Goal: Information Seeking & Learning: Learn about a topic

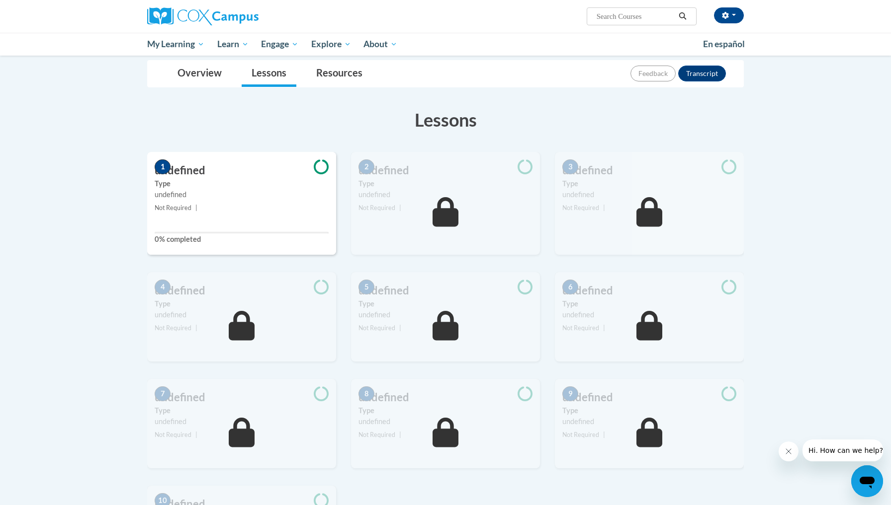
scroll to position [106, 0]
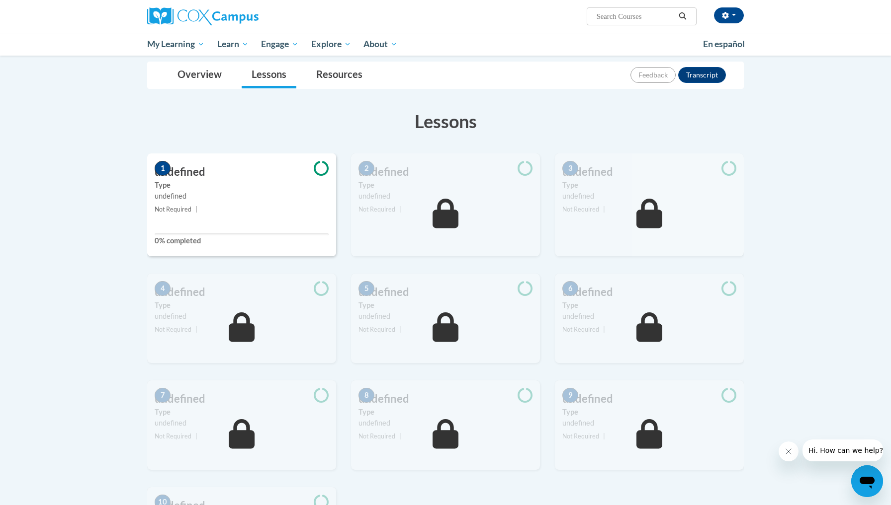
click at [416, 176] on h3 "undefined" at bounding box center [445, 171] width 189 height 15
click at [267, 178] on h3 "undefined" at bounding box center [241, 171] width 189 height 15
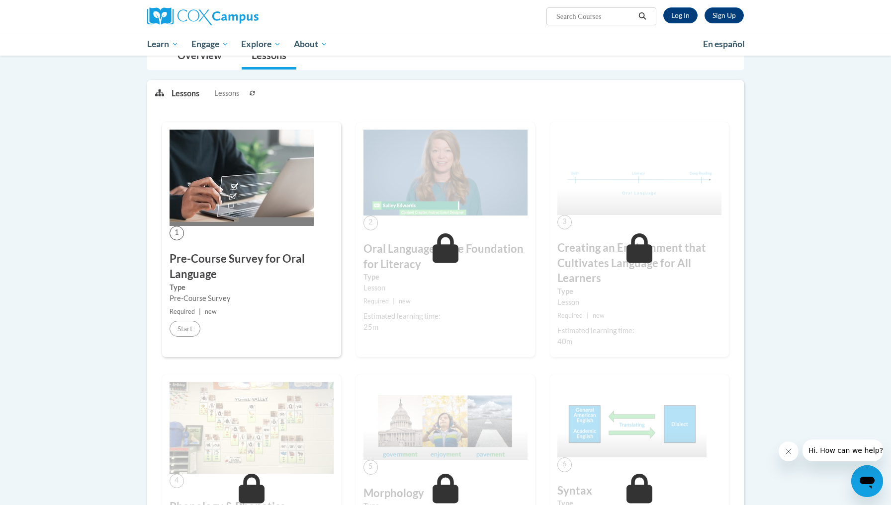
click at [444, 309] on div "2 Oral Language is the Foundation for Literacy Type Lesson Required | new Estim…" at bounding box center [445, 239] width 179 height 235
click at [234, 209] on img at bounding box center [241, 178] width 144 height 96
click at [185, 318] on div "1 Pre-Course Survey for Oral Language Type Pre-Course Survey Required | new Sta…" at bounding box center [251, 239] width 179 height 235
click at [212, 315] on small "Required | new" at bounding box center [251, 312] width 164 height 11
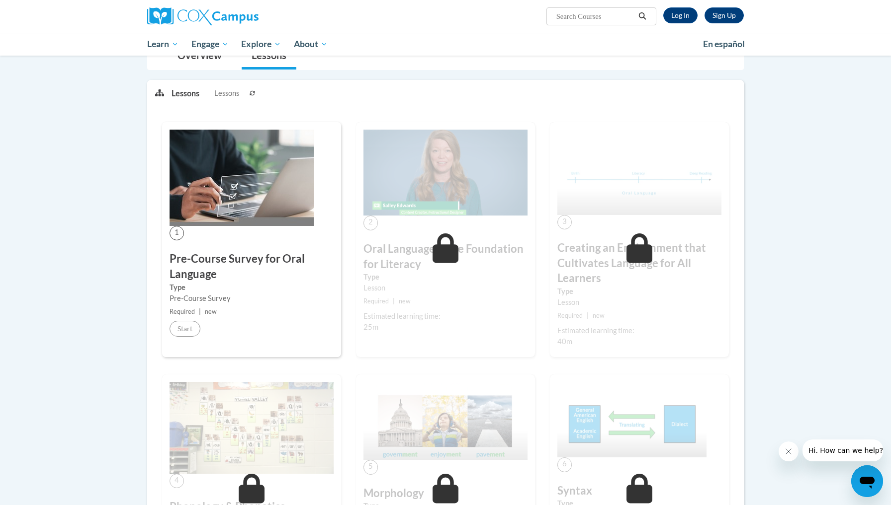
click at [402, 252] on h3 "Oral Language is the Foundation for Literacy" at bounding box center [445, 257] width 164 height 31
click at [460, 332] on div "2 Oral Language is the Foundation for Literacy Type Lesson Required | new Estim…" at bounding box center [445, 239] width 179 height 235
click at [501, 341] on div "2 Oral Language is the Foundation for Literacy Type Lesson Required | new Estim…" at bounding box center [445, 239] width 179 height 235
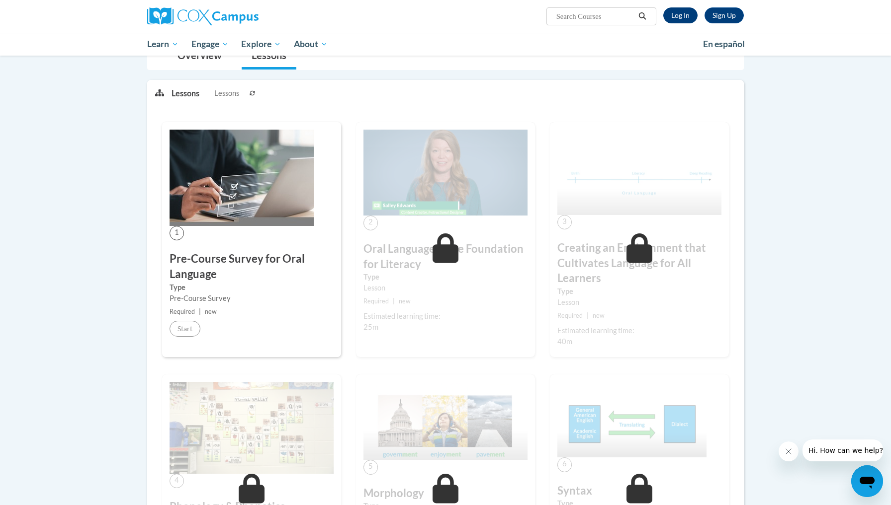
click at [676, 13] on link "Log In" at bounding box center [680, 15] width 34 height 16
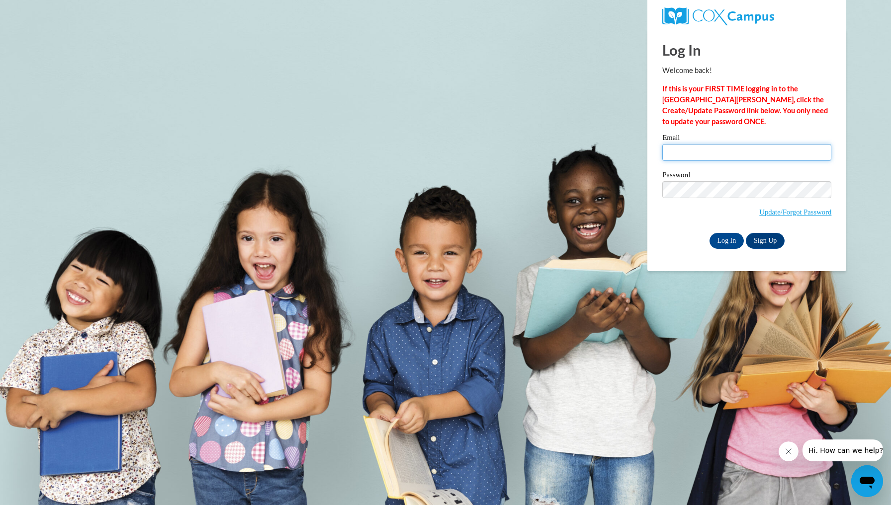
type input "Hubbard-Black.Tina.M@muscogee.k12.ga.us"
click at [726, 239] on input "Log In" at bounding box center [726, 241] width 35 height 16
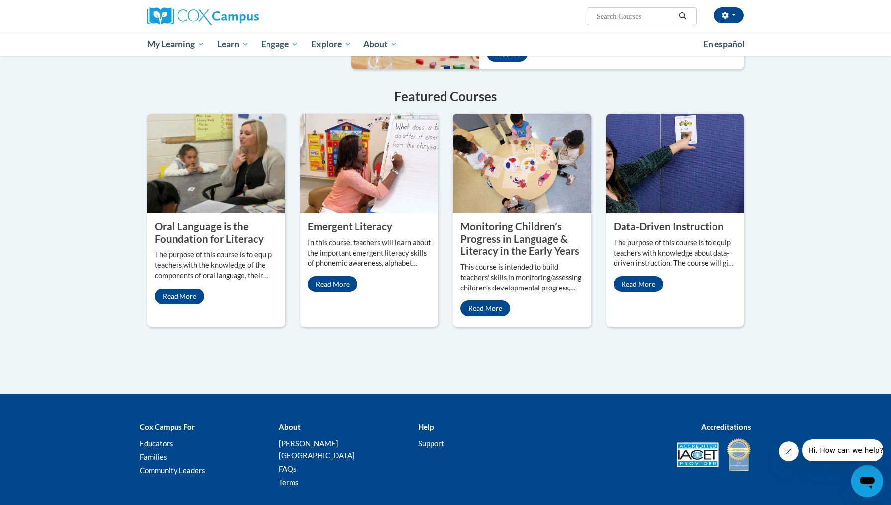
scroll to position [763, 0]
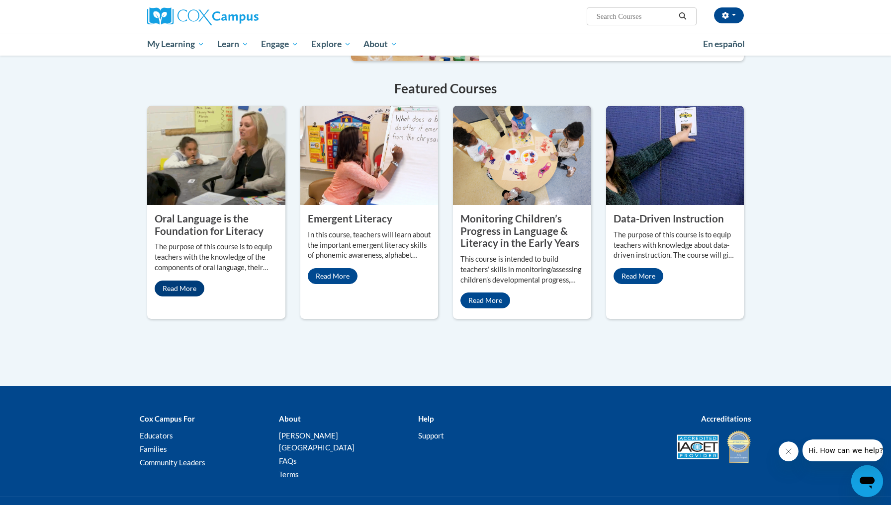
click at [184, 297] on link "Read More" at bounding box center [180, 289] width 50 height 16
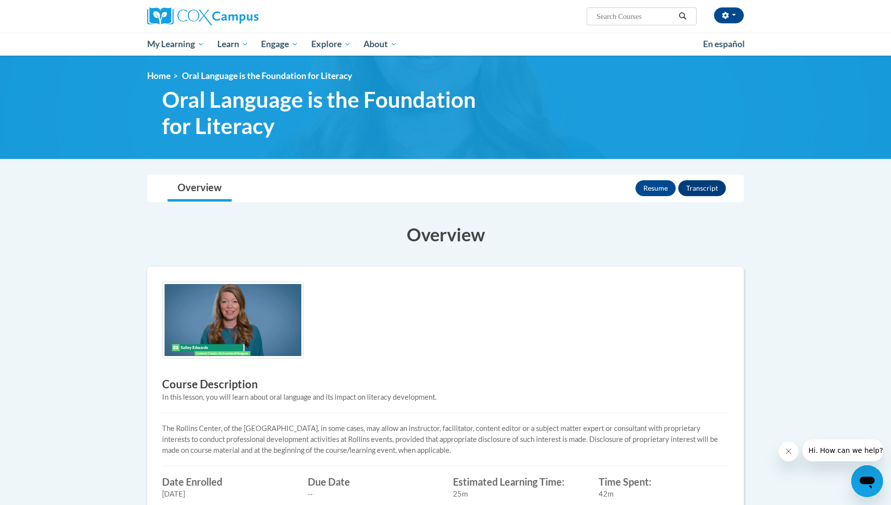
click at [703, 181] on button "Transcript" at bounding box center [702, 188] width 48 height 16
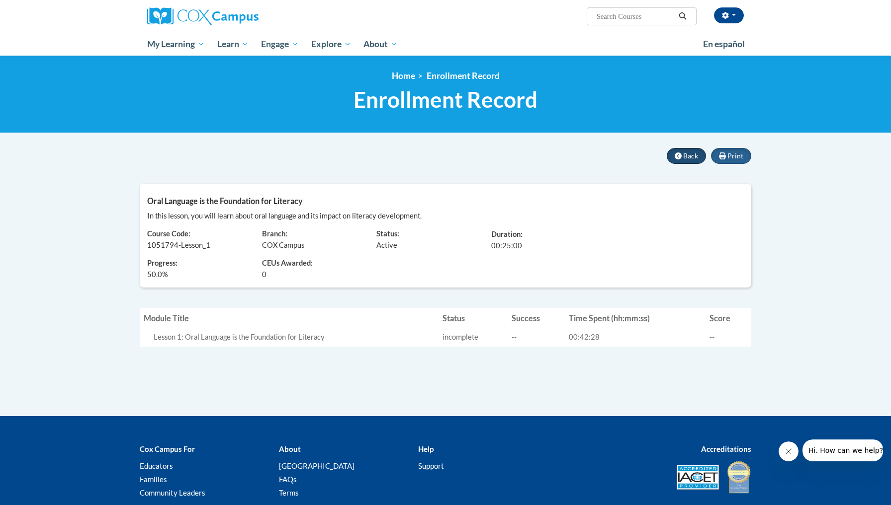
click at [688, 157] on span "Back" at bounding box center [690, 156] width 15 height 8
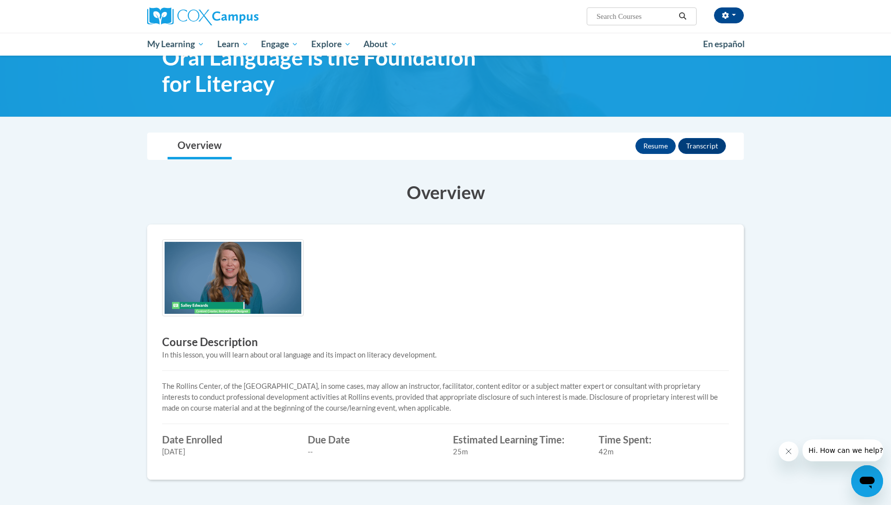
scroll to position [42, 0]
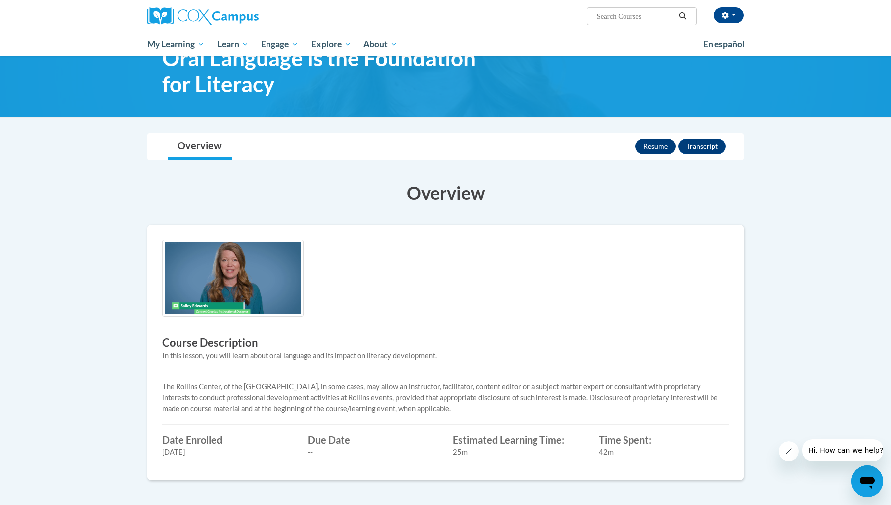
click at [649, 149] on button "Resume" at bounding box center [655, 147] width 40 height 16
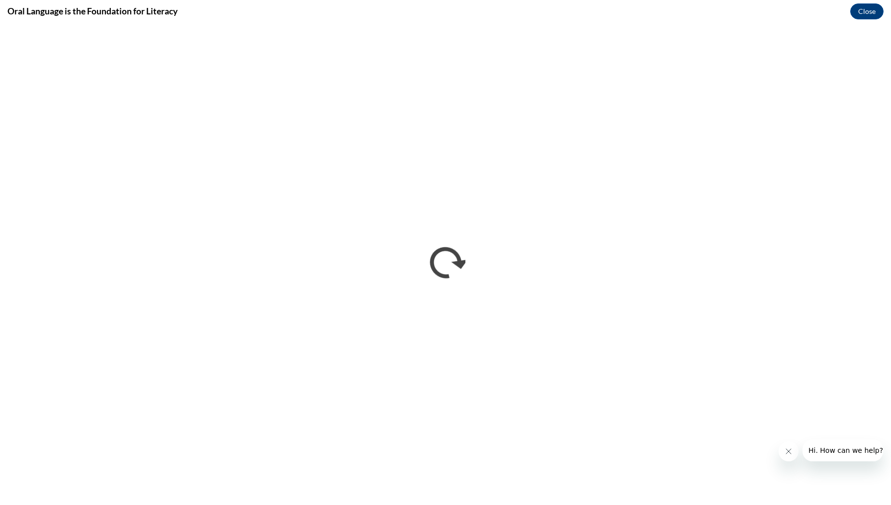
scroll to position [0, 0]
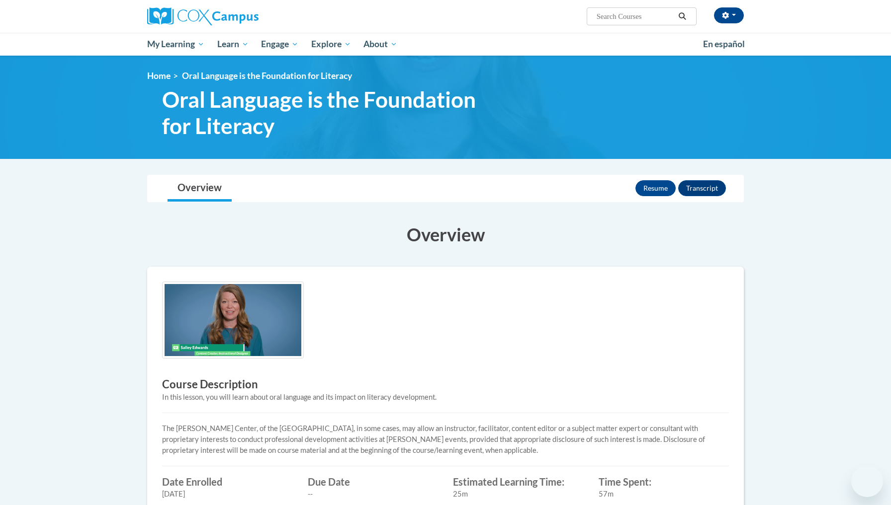
click at [513, 259] on div "Overview Course Description In this lesson, you will learn about oral language …" at bounding box center [445, 374] width 611 height 324
click at [866, 13] on div "[PERSON_NAME]-Black ([GEOGRAPHIC_DATA]/New_York UTC-04:00) My Profile Inbox My …" at bounding box center [445, 28] width 891 height 56
click at [853, 31] on div "[PERSON_NAME]-Black ([GEOGRAPHIC_DATA]/New_York UTC-04:00) My Profile Inbox My …" at bounding box center [445, 28] width 891 height 56
click at [869, 12] on div "[PERSON_NAME]-Black ([GEOGRAPHIC_DATA]/New_York UTC-04:00) My Profile Inbox My …" at bounding box center [445, 28] width 891 height 56
click at [515, 297] on div "Course Description In this lesson, you will learn about oral language and its i…" at bounding box center [445, 395] width 581 height 226
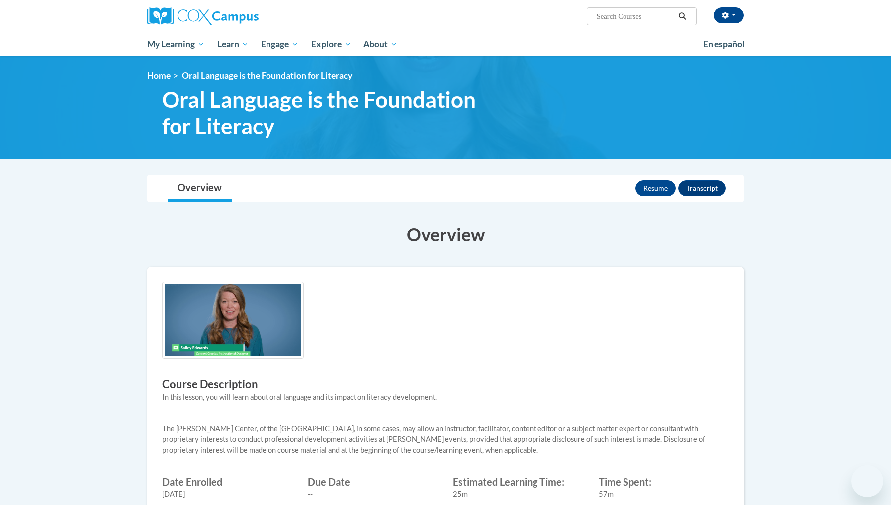
click at [512, 286] on div "Course Description In this lesson, you will learn about oral language and its i…" at bounding box center [445, 395] width 581 height 226
click at [869, 12] on div "[PERSON_NAME]-Black ([GEOGRAPHIC_DATA]/New_York UTC-04:00) My Profile Inbox My …" at bounding box center [445, 28] width 891 height 56
click at [867, 17] on div "Tina Marie Hubbard-Black (America/New_York UTC-04:00) My Profile Inbox My Trans…" at bounding box center [445, 28] width 891 height 56
click at [849, 33] on div "Tina Marie Hubbard-Black (America/New_York UTC-04:00) My Profile Inbox My Trans…" at bounding box center [445, 28] width 891 height 56
click at [799, 27] on div "Tina Marie Hubbard-Black (America/New_York UTC-04:00) My Profile Inbox My Trans…" at bounding box center [445, 28] width 891 height 56
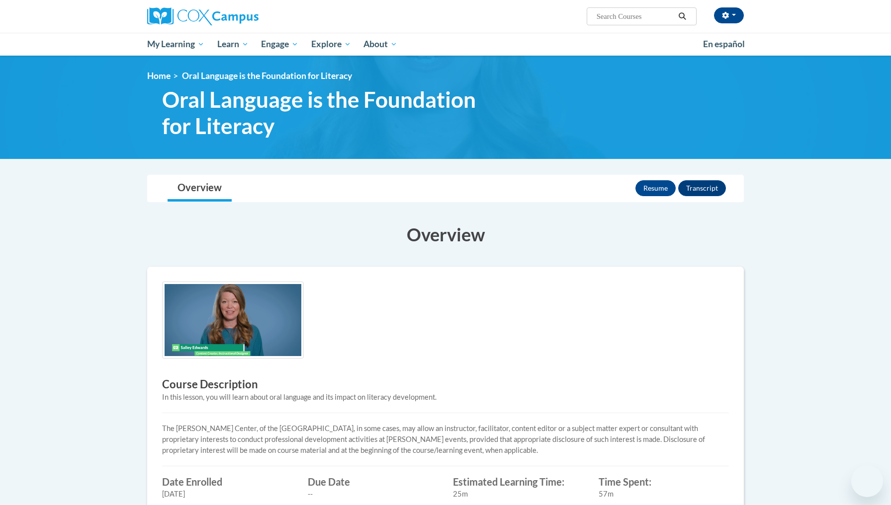
click at [832, 31] on div "Tina Marie Hubbard-Black (America/New_York UTC-04:00) My Profile Inbox My Trans…" at bounding box center [445, 28] width 891 height 56
click at [860, 15] on div "Tina Marie Hubbard-Black (America/New_York UTC-04:00) My Profile Inbox My Trans…" at bounding box center [445, 28] width 891 height 56
click at [487, 222] on h3 "Overview" at bounding box center [445, 234] width 596 height 25
click at [491, 212] on div "Overview Course Description In this lesson, you will learn about oral language …" at bounding box center [445, 374] width 611 height 324
click at [516, 318] on div "Course Description In this lesson, you will learn about oral language and its i…" at bounding box center [445, 395] width 581 height 226
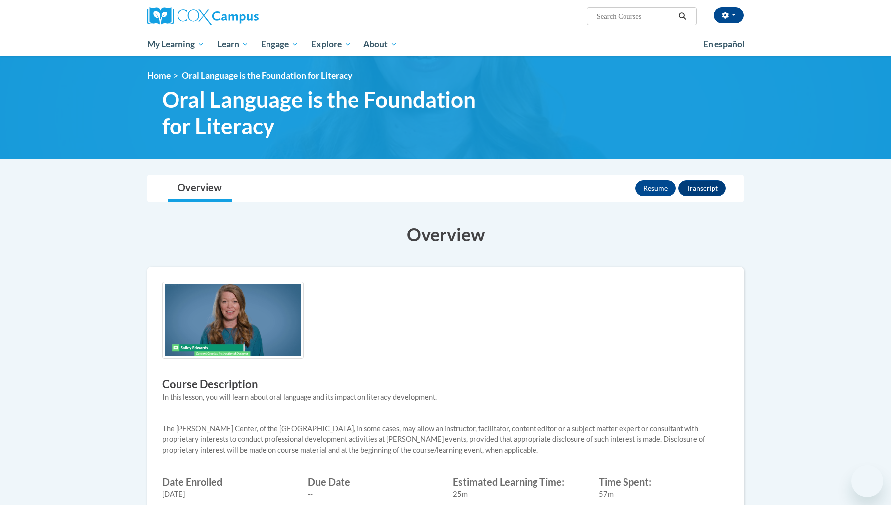
click at [515, 314] on div "Course Description In this lesson, you will learn about oral language and its i…" at bounding box center [445, 395] width 581 height 226
click at [870, 15] on div "Tina Marie Hubbard-Black (America/New_York UTC-04:00) My Profile Inbox My Trans…" at bounding box center [445, 28] width 891 height 56
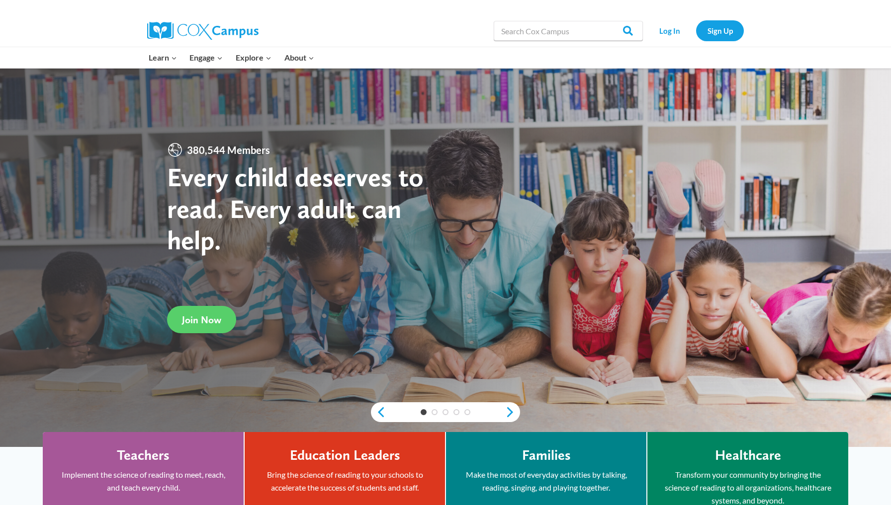
scroll to position [12, 0]
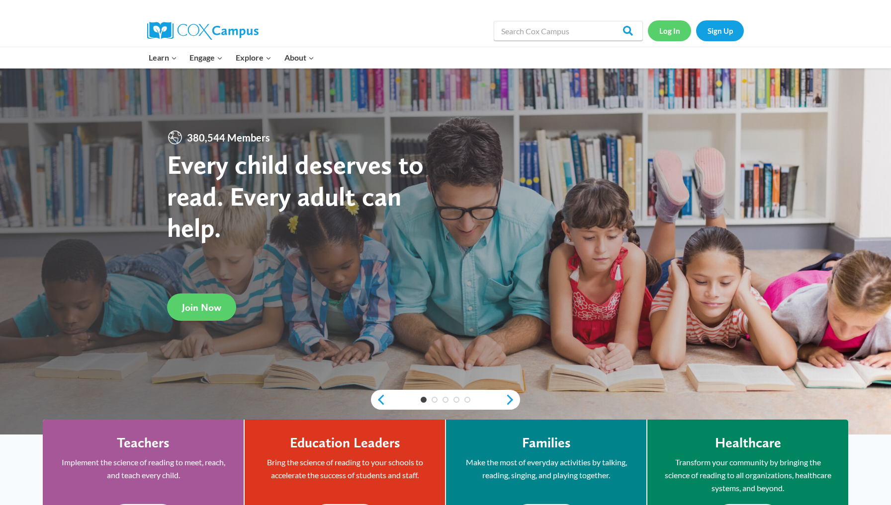
click at [670, 33] on link "Log In" at bounding box center [669, 30] width 43 height 20
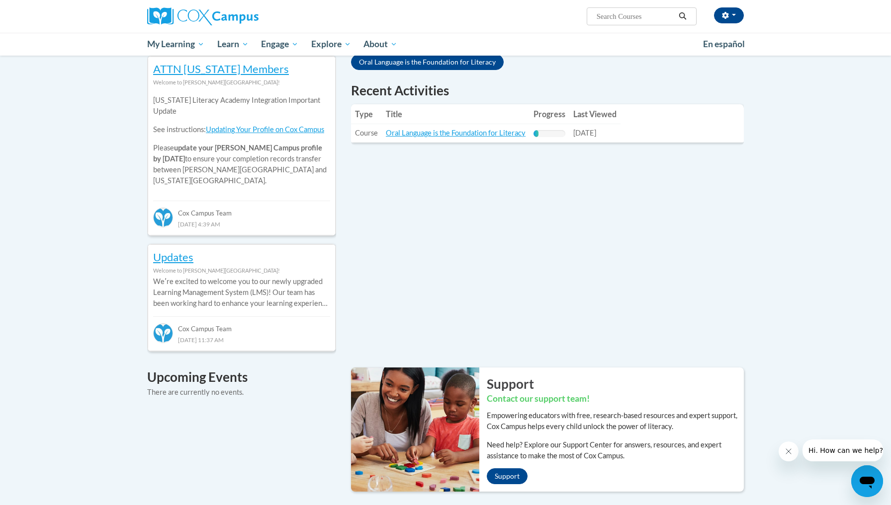
scroll to position [333, 0]
click at [495, 135] on link "Oral Language is the Foundation for Literacy" at bounding box center [456, 132] width 140 height 8
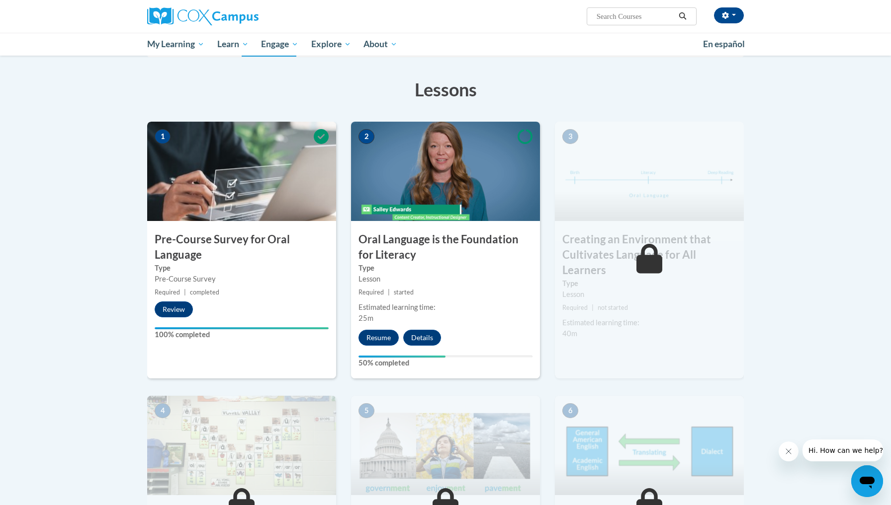
scroll to position [148, 0]
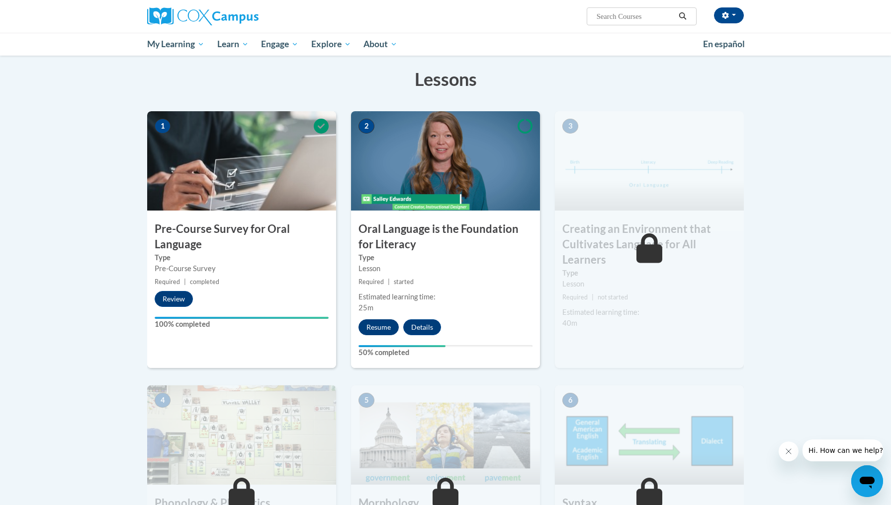
click at [375, 327] on button "Resume" at bounding box center [378, 328] width 40 height 16
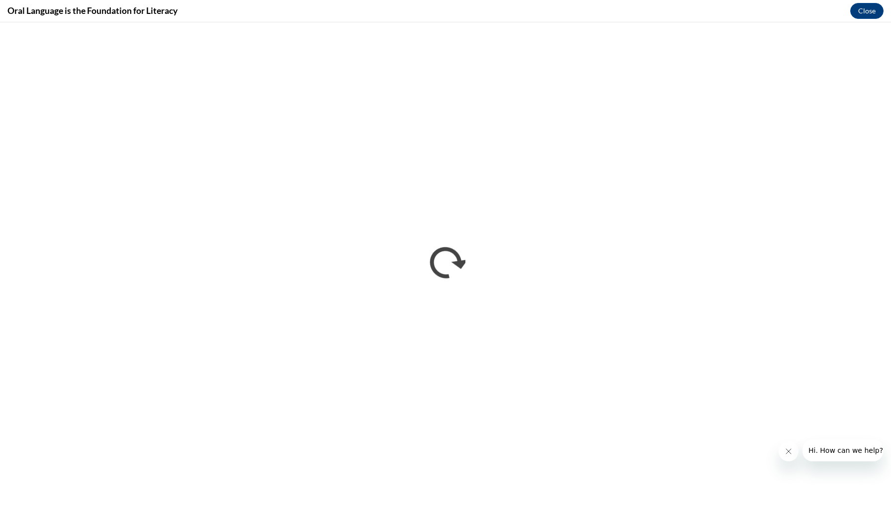
scroll to position [0, 0]
click at [870, 10] on button "Close" at bounding box center [866, 11] width 33 height 16
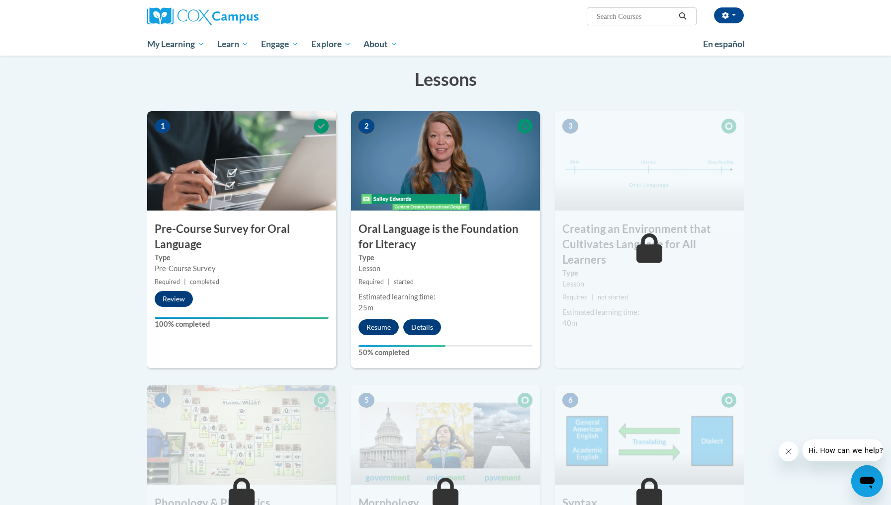
click at [382, 327] on button "Resume" at bounding box center [378, 328] width 40 height 16
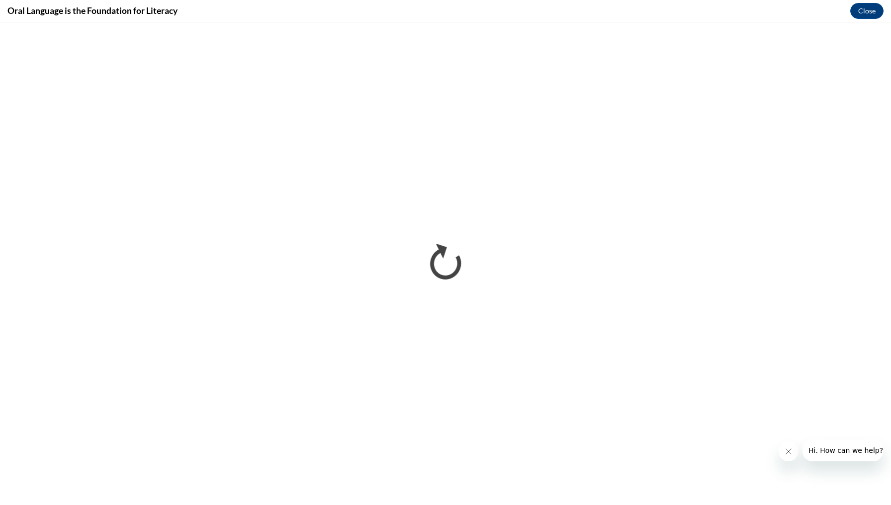
click at [788, 455] on icon "Close message from company" at bounding box center [788, 452] width 8 height 8
click at [788, 453] on icon "Close message from company" at bounding box center [788, 452] width 8 height 8
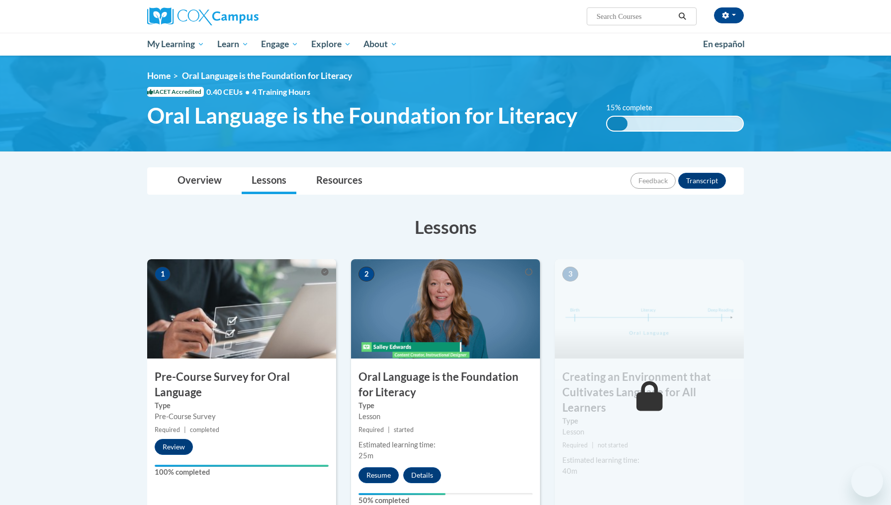
click at [518, 193] on div "Overview Lessons Resources Feedback Transcript" at bounding box center [445, 181] width 580 height 26
click at [860, 13] on div "[PERSON_NAME]-Black ([GEOGRAPHIC_DATA]/New_York UTC-04:00) My Profile Inbox My …" at bounding box center [445, 28] width 891 height 56
click at [867, 14] on div "[PERSON_NAME]-Black ([GEOGRAPHIC_DATA]/New_York UTC-04:00) My Profile Inbox My …" at bounding box center [445, 28] width 891 height 56
click at [856, 31] on div "[PERSON_NAME]-Black ([GEOGRAPHIC_DATA]/New_York UTC-04:00) My Profile Inbox My …" at bounding box center [445, 28] width 891 height 56
click at [860, 11] on div "[PERSON_NAME]-Black ([GEOGRAPHIC_DATA]/New_York UTC-04:00) My Profile Inbox My …" at bounding box center [445, 28] width 891 height 56
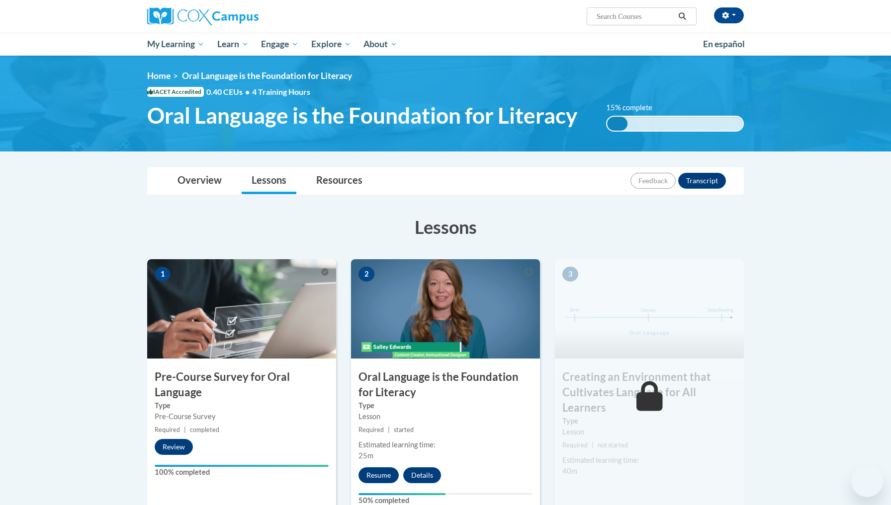
drag, startPoint x: 449, startPoint y: 67, endPoint x: 449, endPoint y: 52, distance: 14.9
click at [639, 439] on div "3 Creating an Environment that Cultivates Language for All Learners Type Lesson…" at bounding box center [649, 387] width 189 height 257
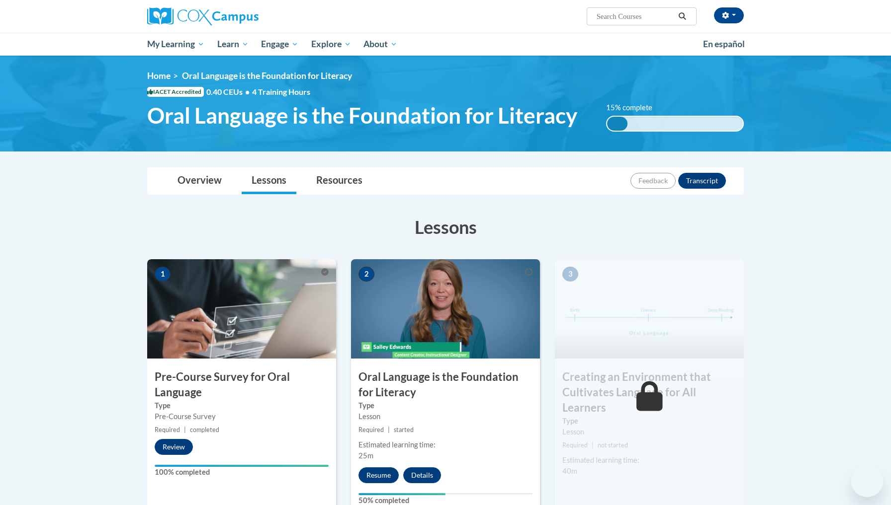
click at [516, 440] on div "Estimated learning time: 25m" at bounding box center [445, 451] width 189 height 22
click at [515, 440] on div "Estimated learning time:" at bounding box center [445, 445] width 174 height 11
click at [194, 89] on img at bounding box center [445, 104] width 891 height 96
click at [669, 168] on div "Overview Lessons Resources Feedback Transcript" at bounding box center [445, 181] width 580 height 26
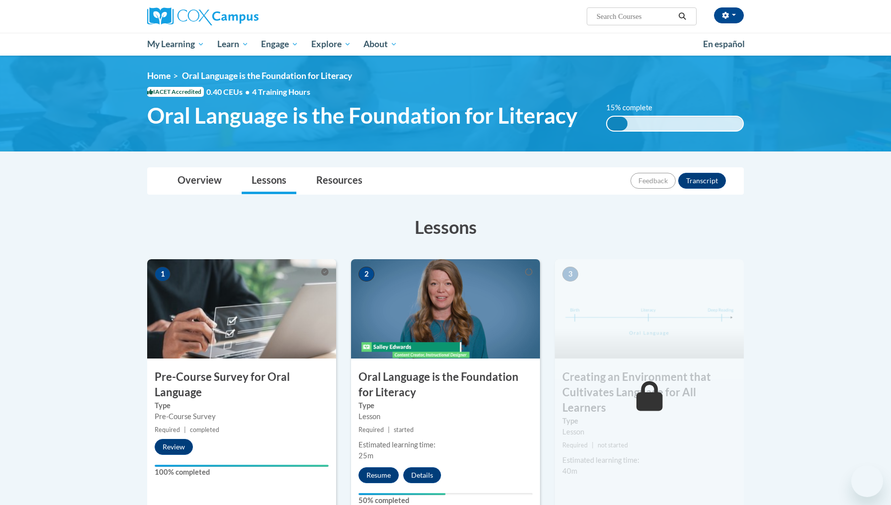
click at [520, 370] on h3 "Oral Language is the Foundation for Literacy" at bounding box center [445, 385] width 189 height 31
click at [512, 411] on div "Lesson" at bounding box center [445, 416] width 174 height 11
click at [517, 411] on div "Lesson" at bounding box center [445, 416] width 174 height 11
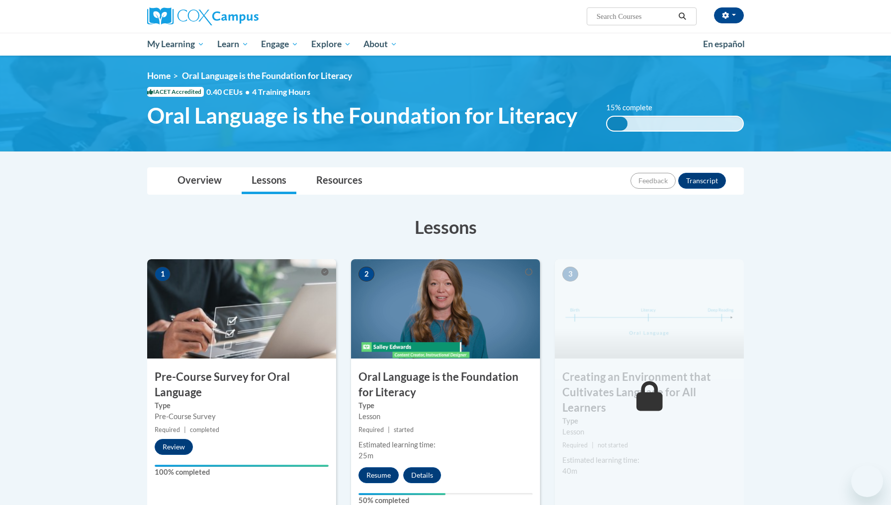
click at [517, 411] on div "Lesson" at bounding box center [445, 416] width 174 height 11
click at [516, 411] on div "Lesson" at bounding box center [445, 416] width 174 height 11
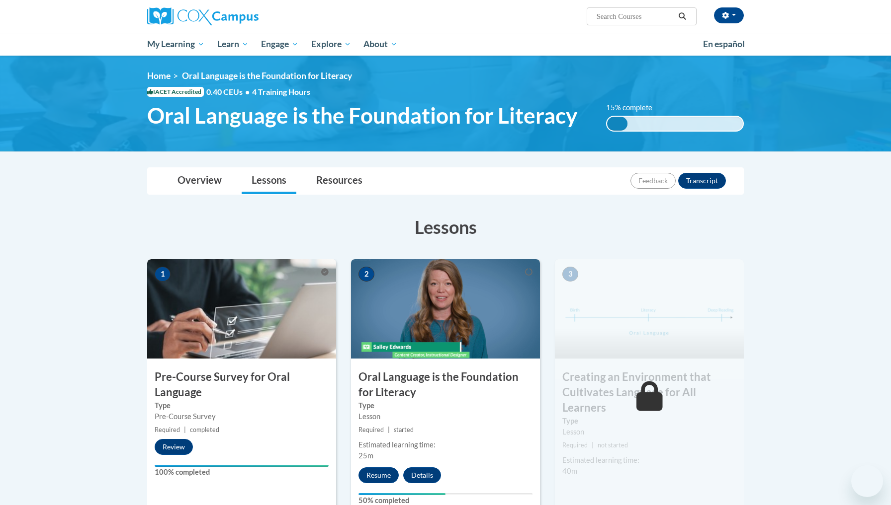
click at [169, 384] on div "1 Pre-Course Survey for Oral Language Type Pre-Course Survey Required | complet…" at bounding box center [241, 387] width 189 height 257
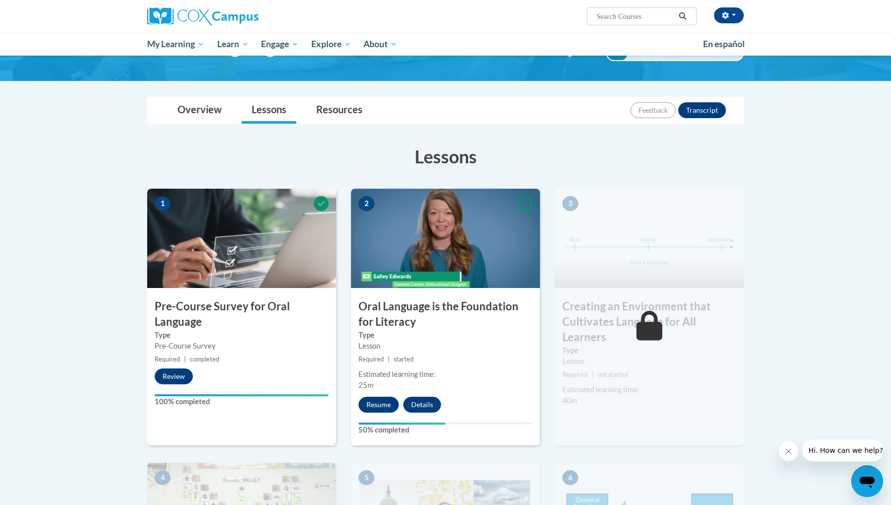
click at [378, 402] on button "Resume" at bounding box center [378, 405] width 40 height 16
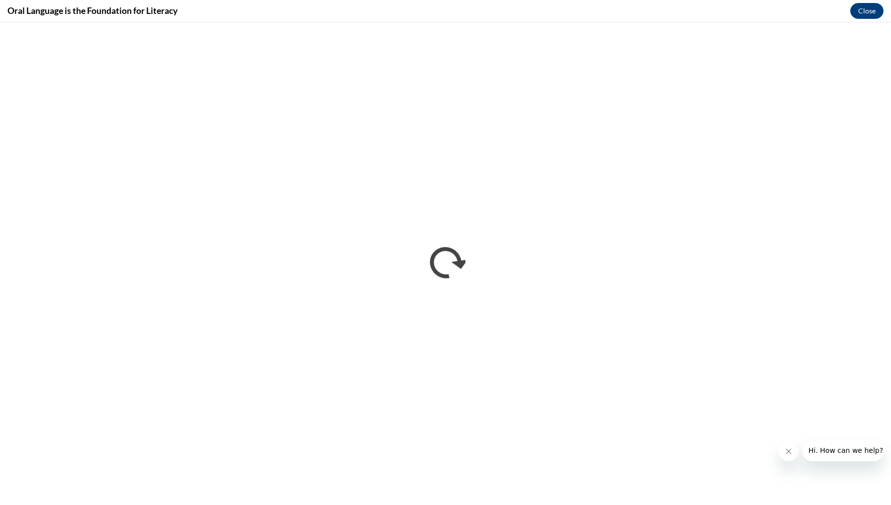
scroll to position [40, 0]
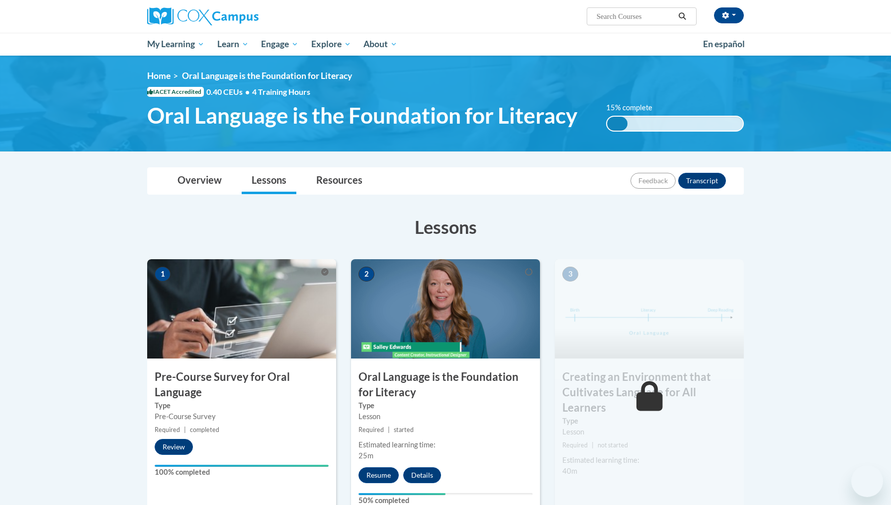
click at [372, 426] on span "Required" at bounding box center [370, 429] width 25 height 7
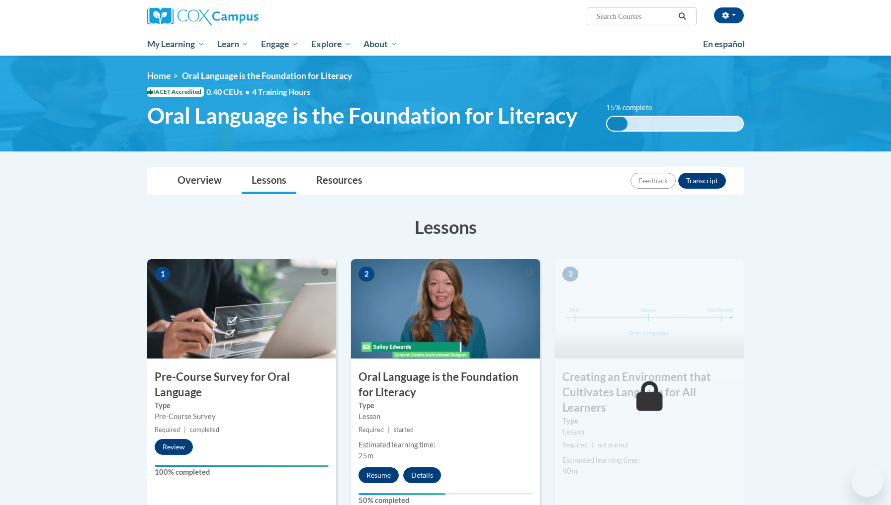
click at [373, 426] on span "Required" at bounding box center [370, 429] width 25 height 7
click at [425, 425] on small "Required | started" at bounding box center [445, 430] width 189 height 11
click at [372, 426] on span "Required" at bounding box center [370, 429] width 25 height 7
click at [373, 426] on span "Required" at bounding box center [370, 429] width 25 height 7
click at [497, 493] on div at bounding box center [445, 494] width 174 height 2
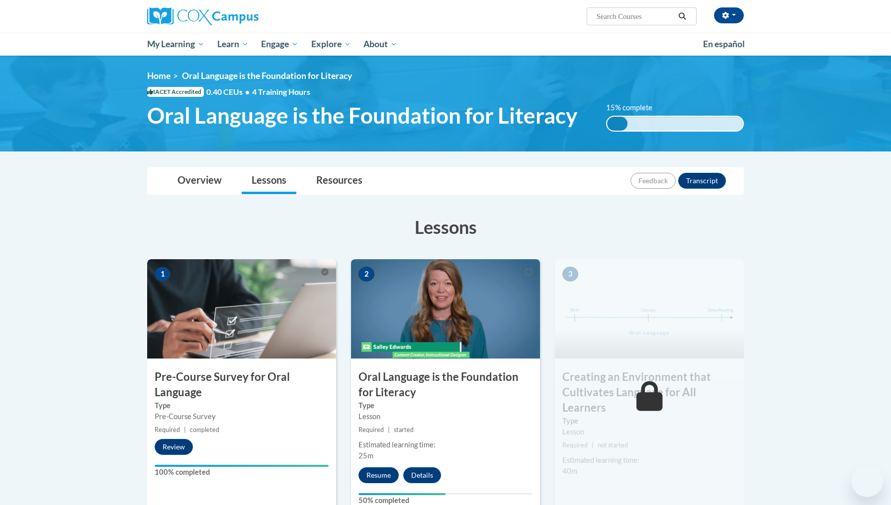
click at [370, 426] on span "Required" at bounding box center [370, 429] width 25 height 7
click at [373, 426] on span "Required" at bounding box center [370, 429] width 25 height 7
click at [266, 425] on small "Required | completed" at bounding box center [241, 430] width 189 height 11
click at [374, 426] on span "Required" at bounding box center [370, 429] width 25 height 7
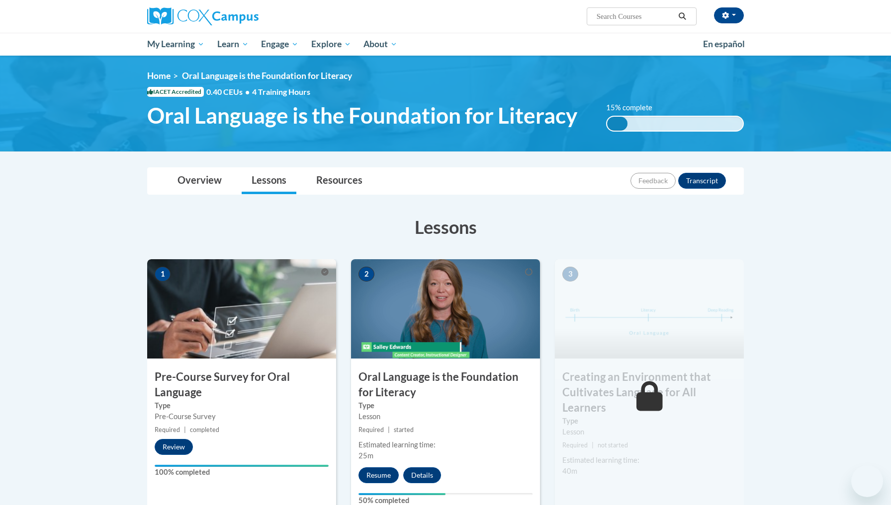
click at [367, 426] on span "Required" at bounding box center [370, 429] width 25 height 7
click at [368, 426] on span "Required" at bounding box center [370, 429] width 25 height 7
click at [374, 426] on span "Required" at bounding box center [370, 429] width 25 height 7
click at [377, 292] on div "2 Oral Language is the Foundation for Literacy Type Lesson Required | started E…" at bounding box center [445, 387] width 189 height 257
click at [377, 291] on div "2 Oral Language is the Foundation for Literacy Type Lesson Required | started E…" at bounding box center [445, 387] width 189 height 257
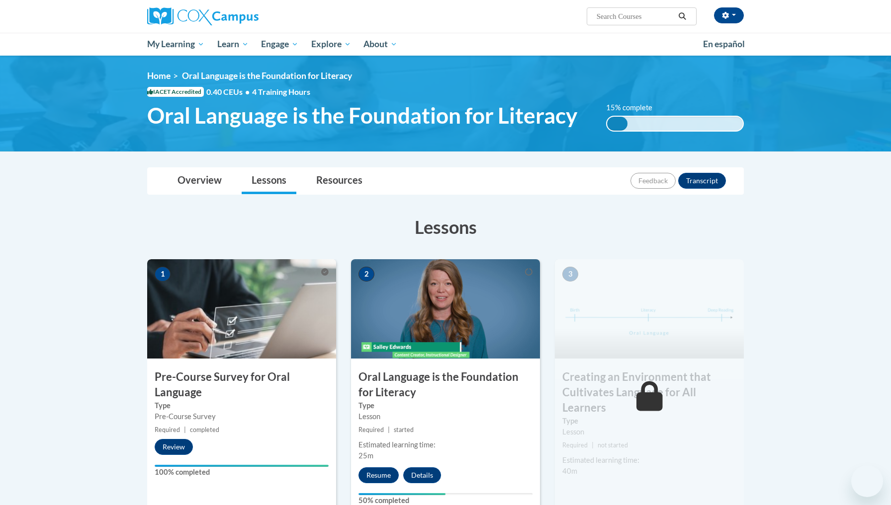
click at [395, 425] on small "Required | started" at bounding box center [445, 430] width 189 height 11
click at [399, 426] on span "started" at bounding box center [404, 429] width 20 height 7
click at [403, 426] on span "started" at bounding box center [404, 429] width 20 height 7
click at [373, 426] on span "Required" at bounding box center [370, 429] width 25 height 7
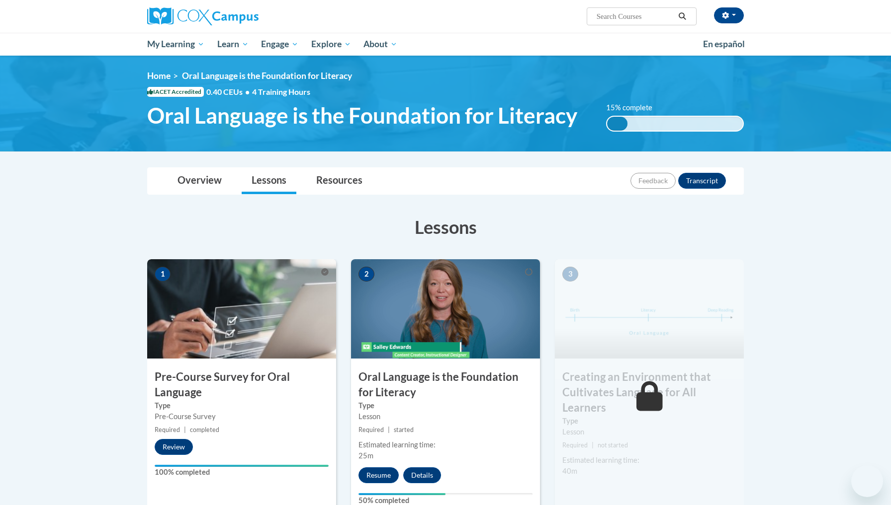
click at [402, 259] on div "2 Oral Language is the Foundation for Literacy Type Lesson Required | started E…" at bounding box center [445, 387] width 189 height 257
click at [409, 259] on img at bounding box center [445, 308] width 189 height 99
click at [406, 259] on img at bounding box center [445, 308] width 189 height 99
click at [417, 259] on img at bounding box center [445, 308] width 189 height 99
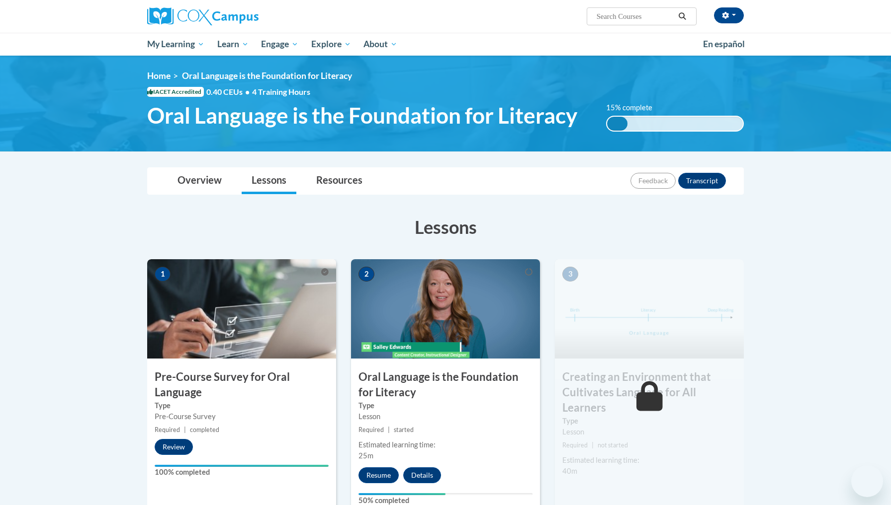
click at [375, 259] on img at bounding box center [445, 308] width 189 height 99
click at [373, 259] on img at bounding box center [445, 308] width 189 height 99
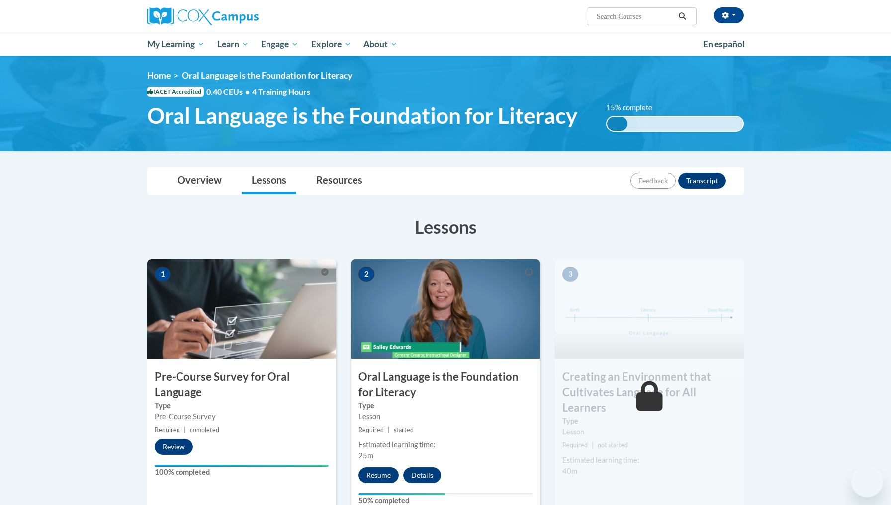
click at [371, 259] on div "2 Oral Language is the Foundation for Literacy Type Lesson Required | started E…" at bounding box center [445, 387] width 189 height 257
click at [374, 259] on img at bounding box center [445, 308] width 189 height 99
click at [373, 259] on img at bounding box center [445, 308] width 189 height 99
click at [373, 259] on div "2 Oral Language is the Foundation for Literacy Type Lesson Required | started E…" at bounding box center [445, 387] width 189 height 257
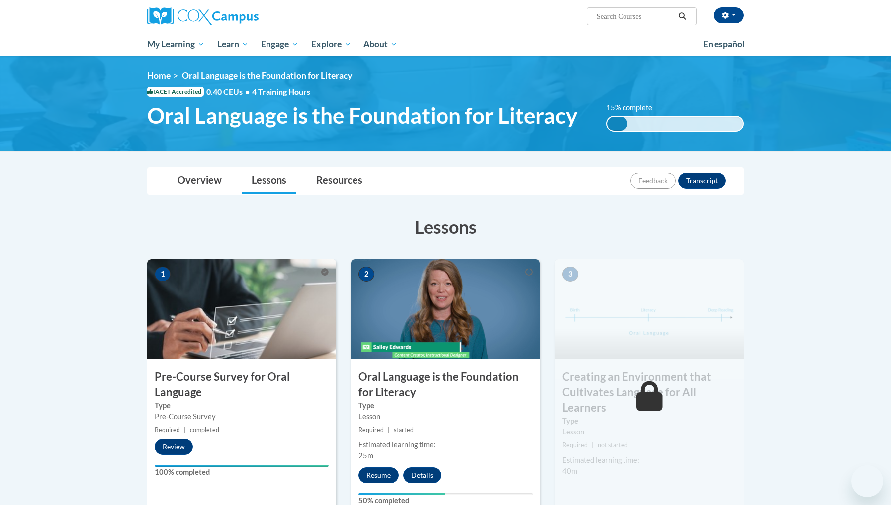
click at [373, 259] on div "2 Oral Language is the Foundation for Literacy Type Lesson Required | started E…" at bounding box center [445, 387] width 189 height 257
click at [376, 259] on img at bounding box center [445, 308] width 189 height 99
click at [490, 411] on div "Lesson" at bounding box center [445, 416] width 174 height 11
click at [492, 279] on div "2 Oral Language is the Foundation for Literacy Type Lesson Required | started E…" at bounding box center [445, 387] width 189 height 257
click at [494, 425] on small "Required | started" at bounding box center [445, 430] width 189 height 11
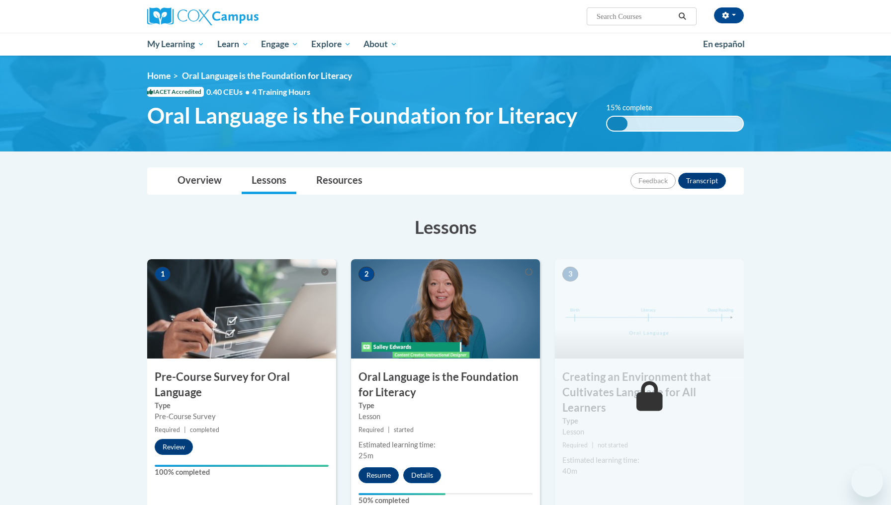
click at [373, 259] on div "2 Oral Language is the Foundation for Literacy Type Lesson Required | started E…" at bounding box center [445, 387] width 189 height 257
click at [372, 259] on div "2 Oral Language is the Foundation for Literacy Type Lesson Required | started E…" at bounding box center [445, 387] width 189 height 257
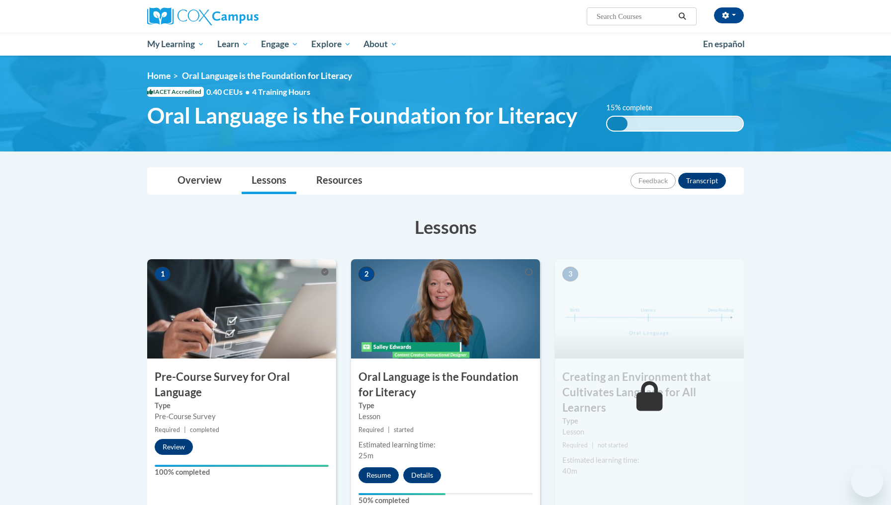
click at [494, 425] on small "Required | started" at bounding box center [445, 430] width 189 height 11
click at [371, 259] on div "2 Oral Language is the Foundation for Literacy Type Lesson Required | started E…" at bounding box center [445, 387] width 189 height 257
click at [373, 259] on img at bounding box center [445, 308] width 189 height 99
click at [504, 411] on div "Lesson" at bounding box center [445, 416] width 174 height 11
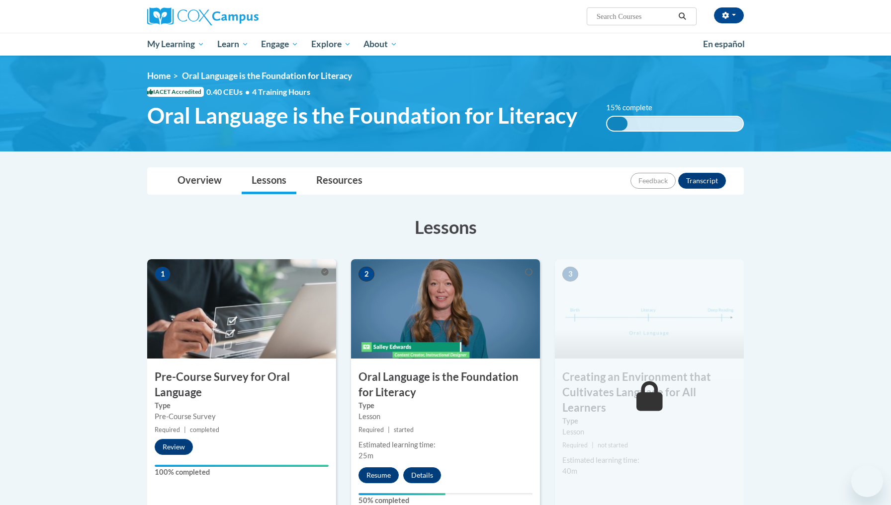
click at [398, 259] on img at bounding box center [445, 308] width 189 height 99
click at [371, 259] on img at bounding box center [445, 308] width 189 height 99
click at [506, 411] on div "Lesson" at bounding box center [445, 416] width 174 height 11
click at [439, 24] on div "Tina Marie Hubbard-Black (America/New_York UTC-04:00) My Profile Inbox My Trans…" at bounding box center [547, 12] width 408 height 25
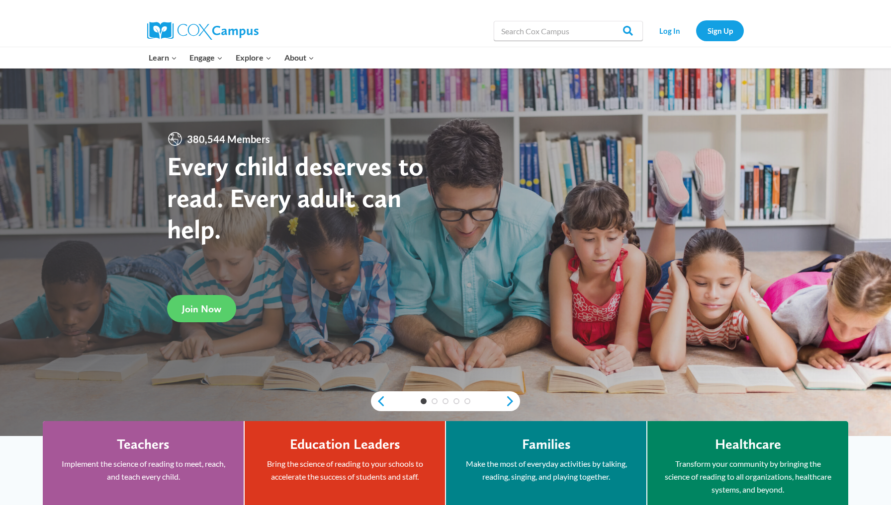
scroll to position [12, 0]
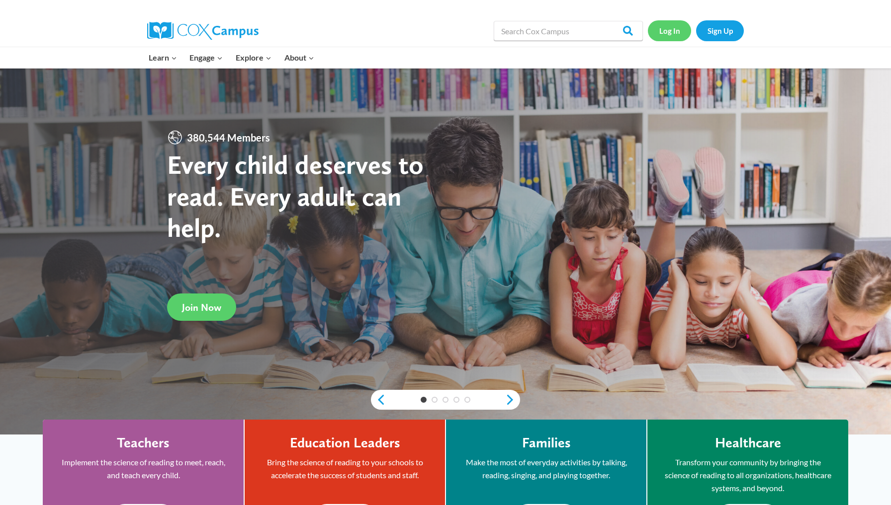
click at [677, 29] on link "Log In" at bounding box center [669, 30] width 43 height 20
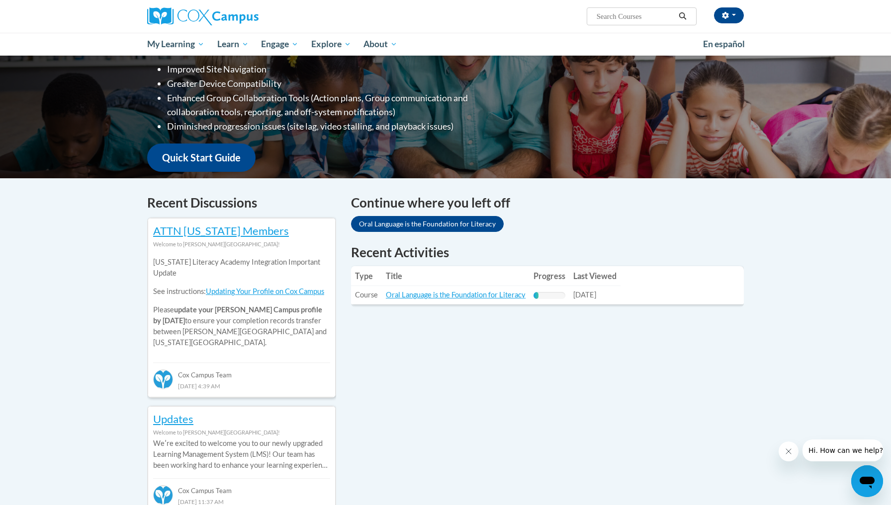
scroll to position [180, 0]
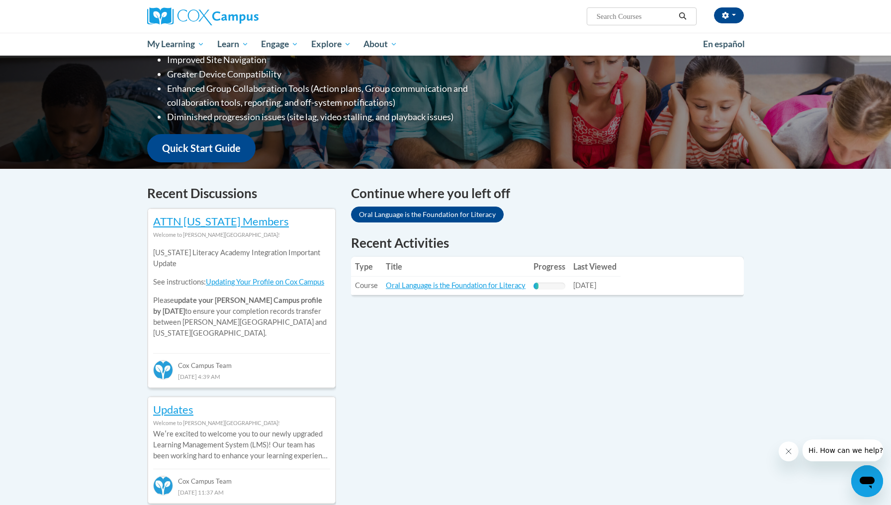
click at [446, 217] on link "Oral Language is the Foundation for Literacy" at bounding box center [427, 215] width 153 height 16
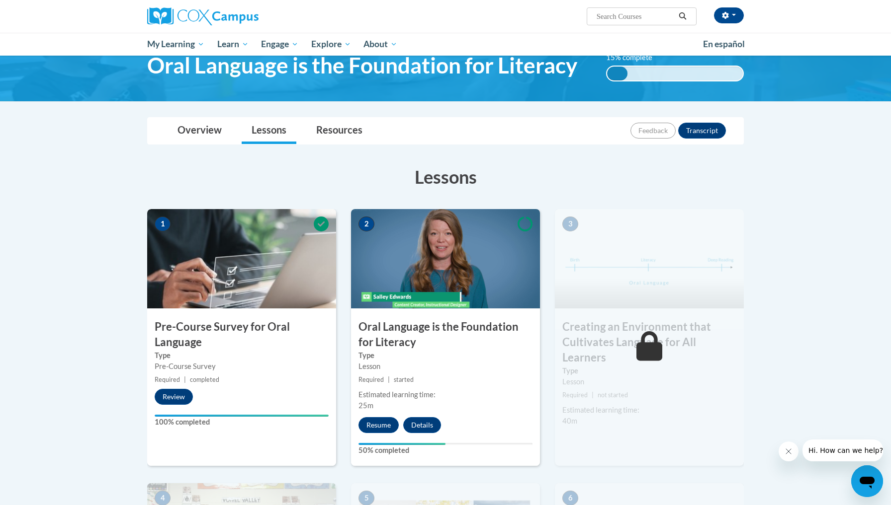
scroll to position [60, 0]
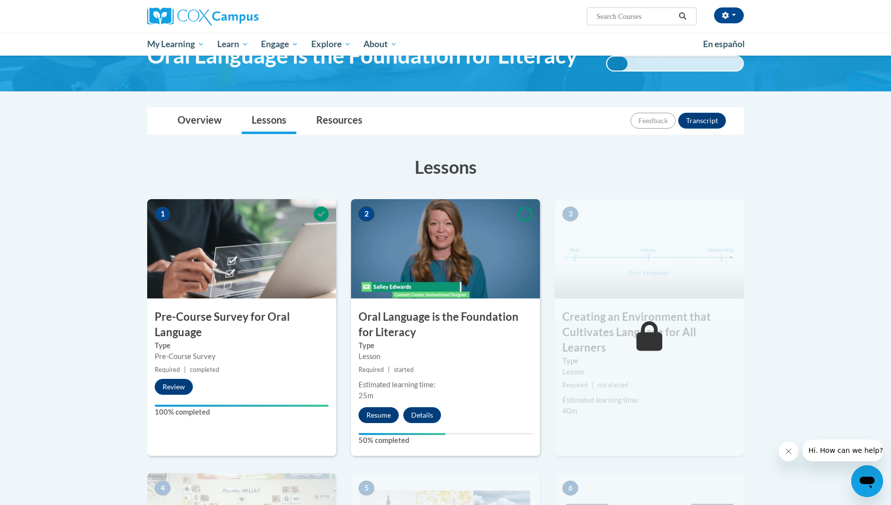
click at [386, 415] on button "Resume" at bounding box center [378, 416] width 40 height 16
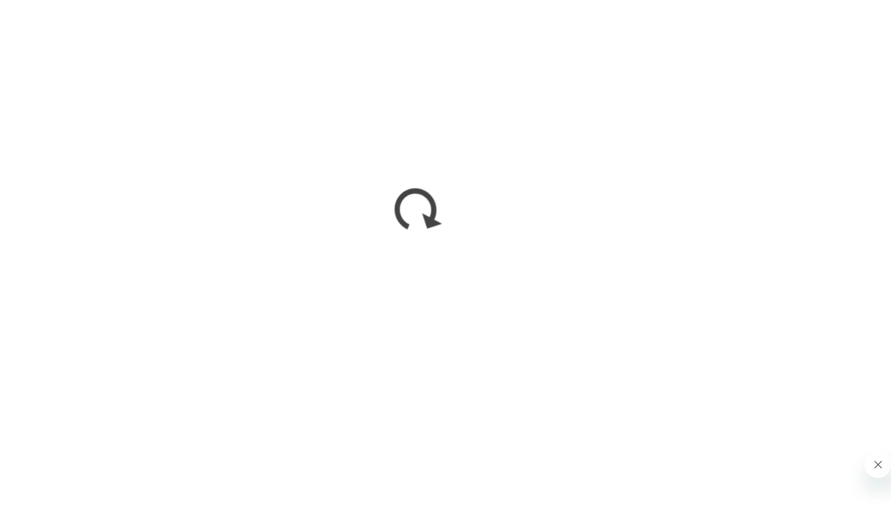
scroll to position [40, 0]
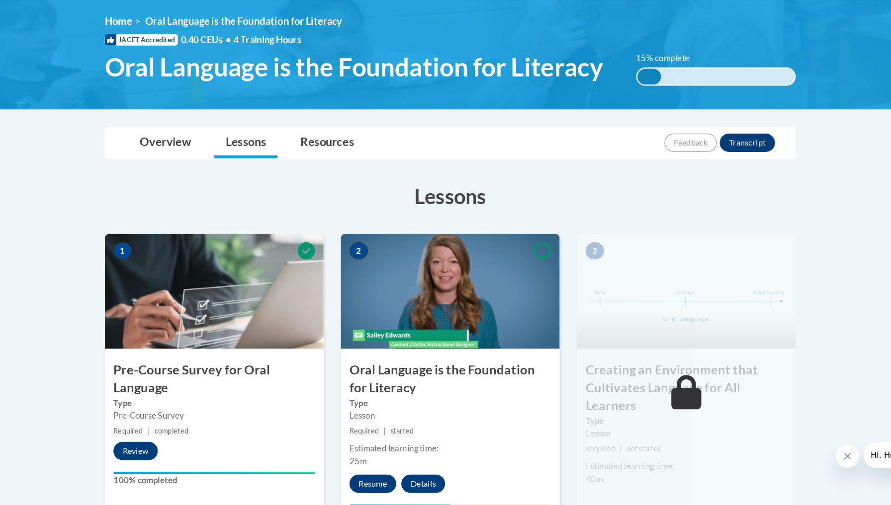
click at [358, 468] on button "Resume" at bounding box center [378, 476] width 40 height 16
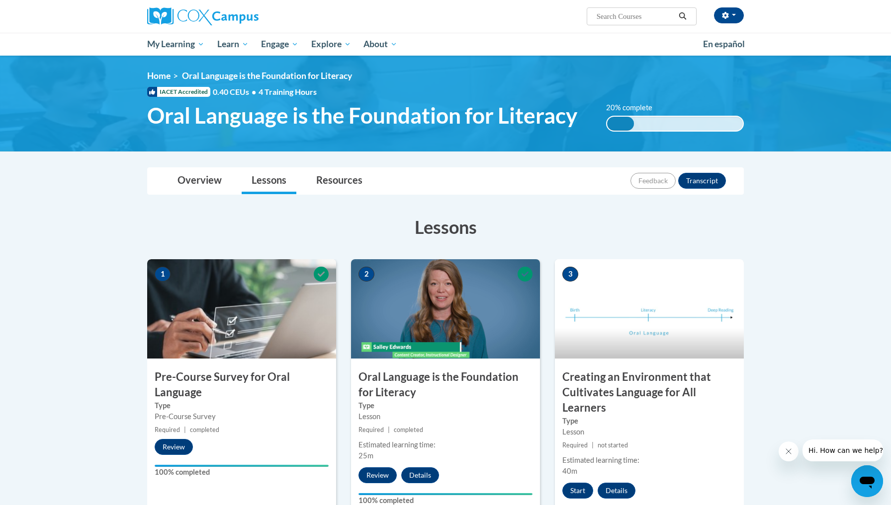
click at [65, 28] on div "[PERSON_NAME]-Black ([GEOGRAPHIC_DATA]/New_York UTC-04:00) My Profile Inbox My …" at bounding box center [445, 28] width 891 height 56
drag, startPoint x: 14, startPoint y: 498, endPoint x: 54, endPoint y: 459, distance: 55.9
click at [466, 82] on div "<en>My Learning</en><fr>New fr_My Learning</fr><it>New it_My Learning</it><de>N…" at bounding box center [445, 104] width 626 height 66
